Goal: Task Accomplishment & Management: Use online tool/utility

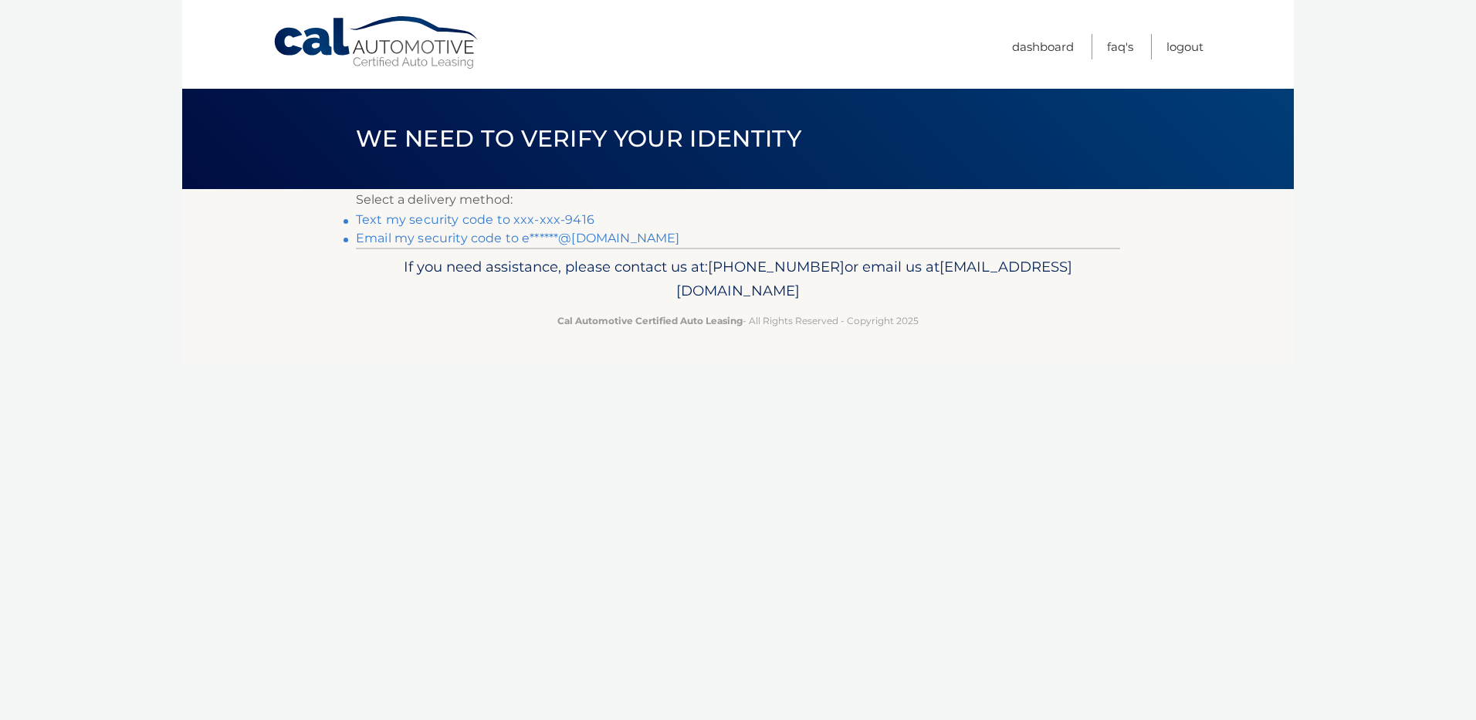
click at [515, 219] on link "Text my security code to xxx-xxx-9416" at bounding box center [475, 219] width 238 height 15
click at [477, 218] on link "Text my security code to xxx-xxx-9416" at bounding box center [475, 219] width 238 height 15
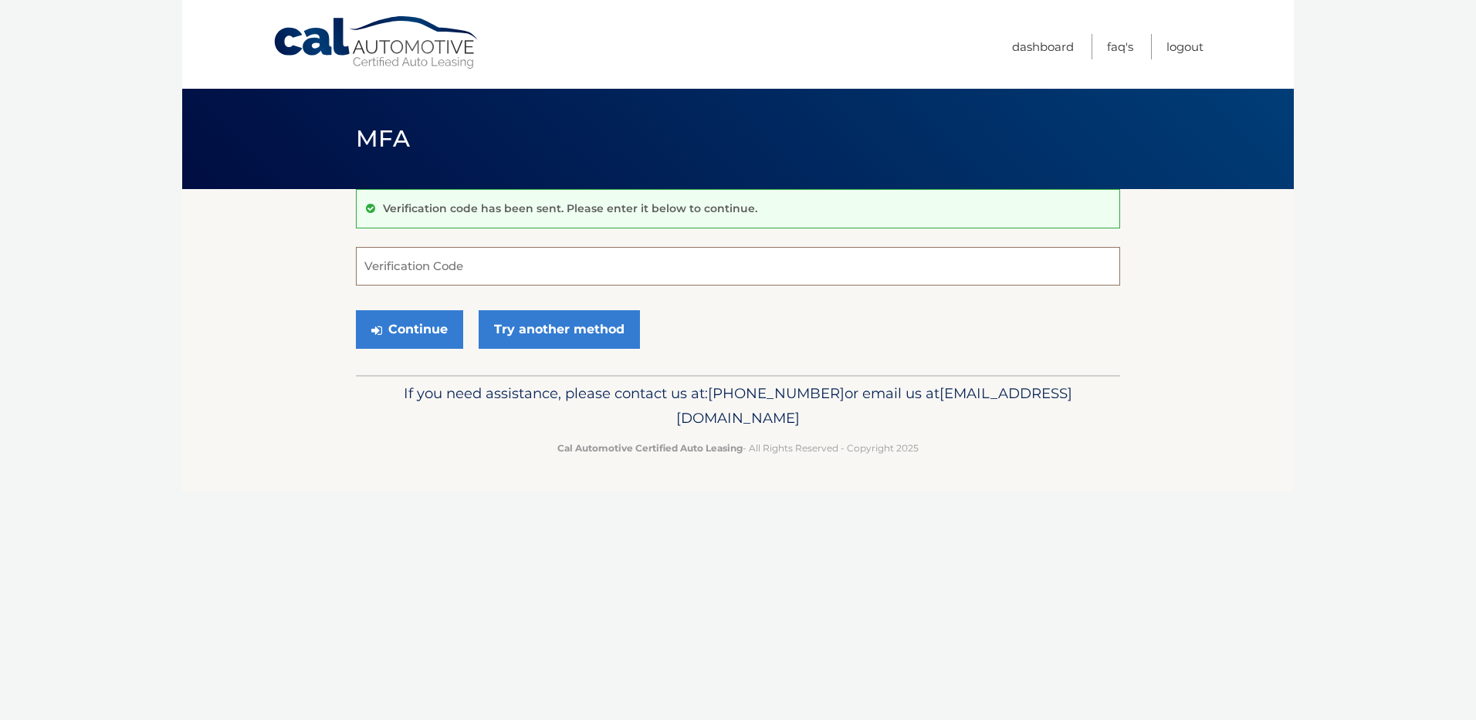
click at [482, 269] on input "Verification Code" at bounding box center [738, 266] width 764 height 39
type input "392804"
click at [411, 321] on button "Continue" at bounding box center [409, 329] width 107 height 39
click at [435, 269] on input "Verification Code" at bounding box center [738, 266] width 764 height 39
click at [434, 271] on input "Verification Code" at bounding box center [738, 266] width 764 height 39
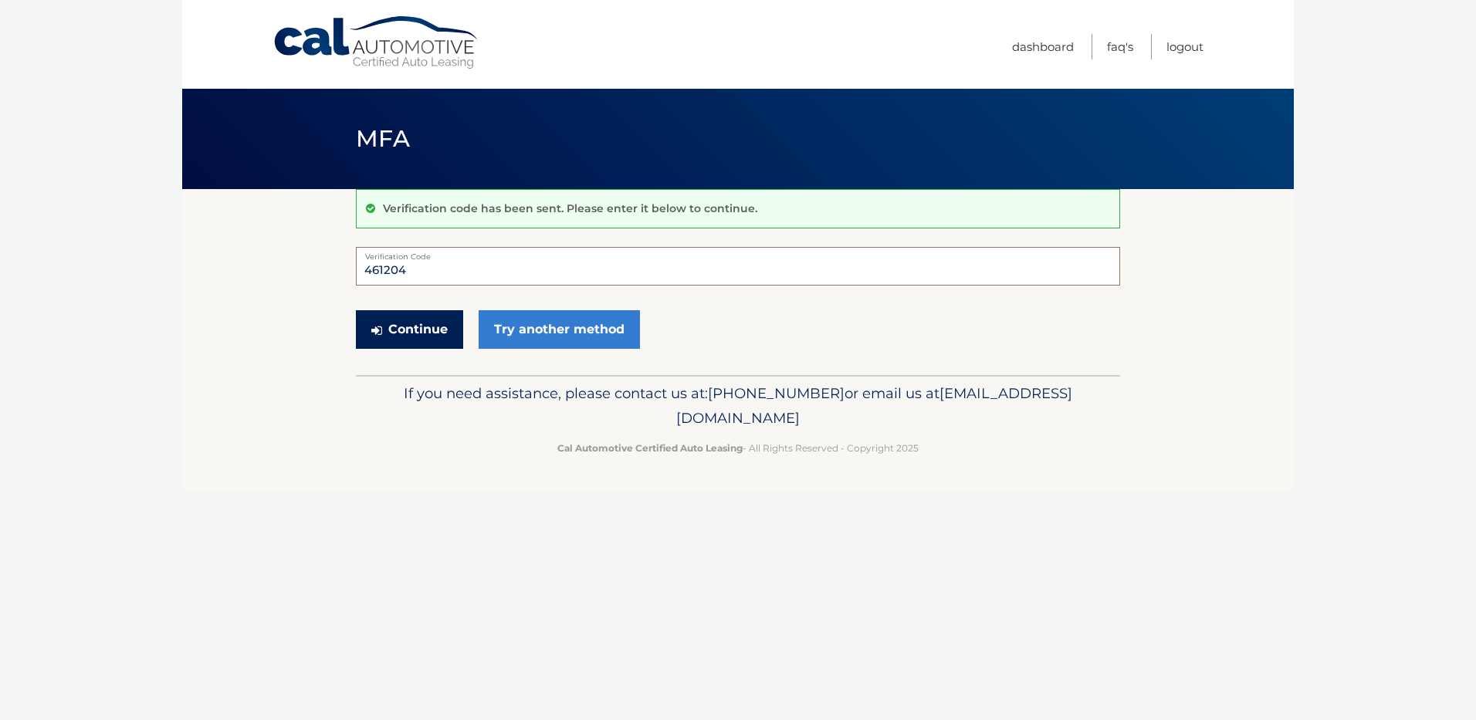
type input "461204"
click at [416, 330] on button "Continue" at bounding box center [409, 329] width 107 height 39
